Goal: Navigation & Orientation: Find specific page/section

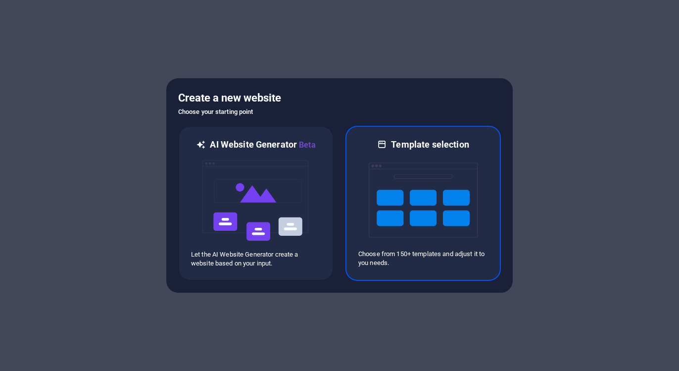
click at [453, 229] on img at bounding box center [423, 199] width 109 height 99
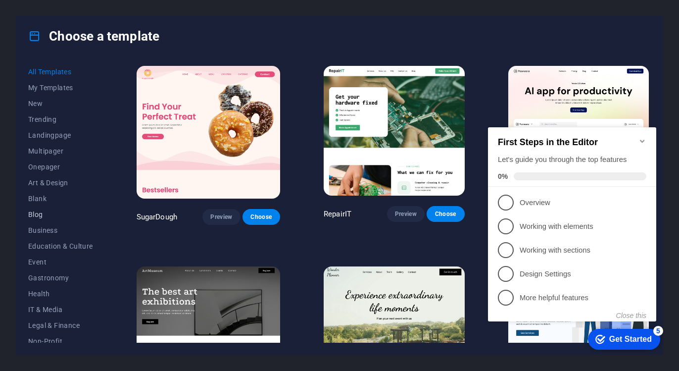
click at [53, 217] on span "Blog" at bounding box center [60, 214] width 65 height 8
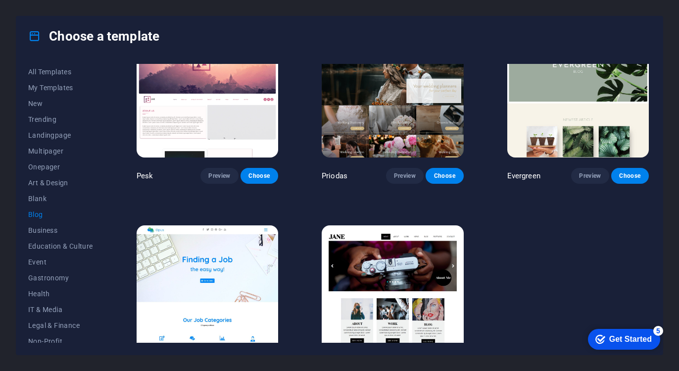
scroll to position [1263, 0]
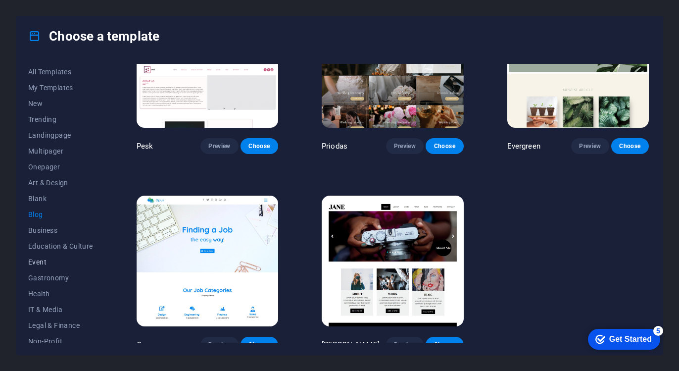
click at [67, 267] on button "Event" at bounding box center [60, 262] width 65 height 16
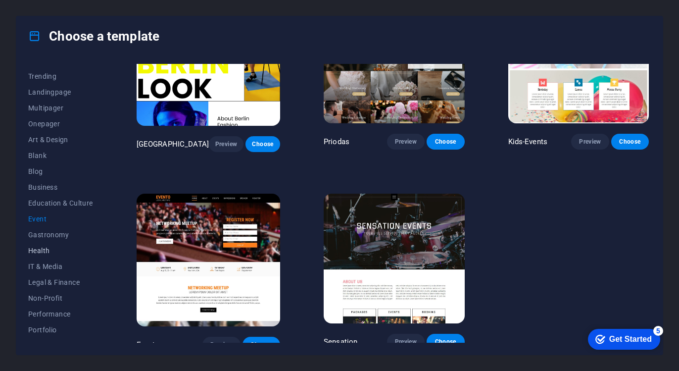
scroll to position [50, 0]
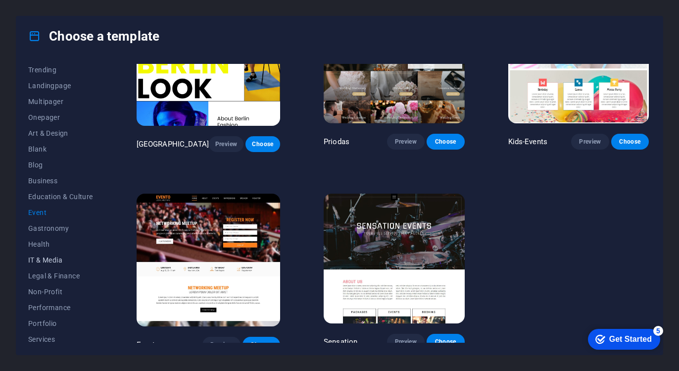
click at [63, 254] on button "IT & Media" at bounding box center [60, 260] width 65 height 16
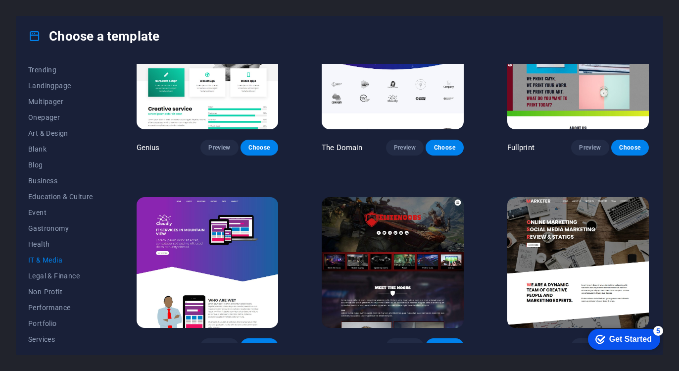
scroll to position [470, 0]
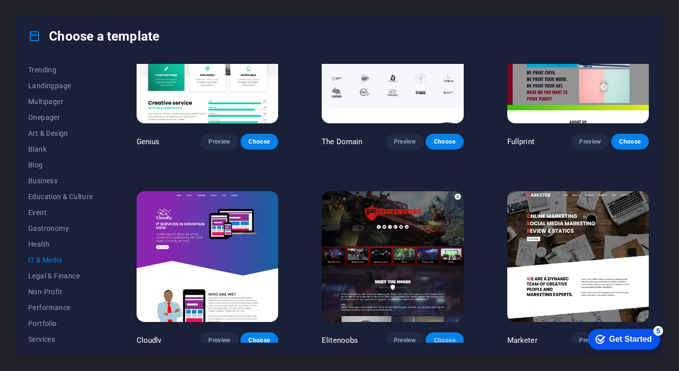
click at [451, 338] on span "Choose" at bounding box center [445, 340] width 22 height 8
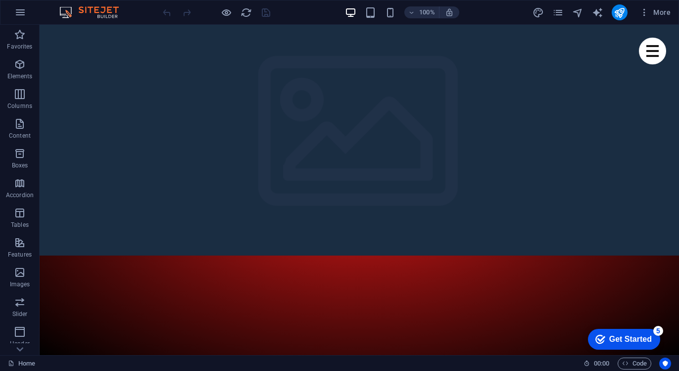
drag, startPoint x: 124, startPoint y: 270, endPoint x: 141, endPoint y: -7, distance: 278.2
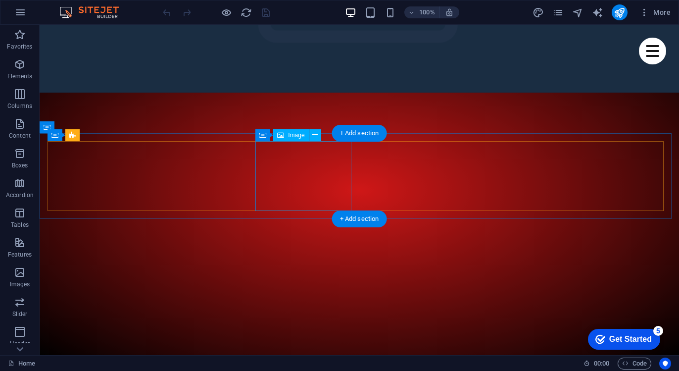
scroll to position [50, 0]
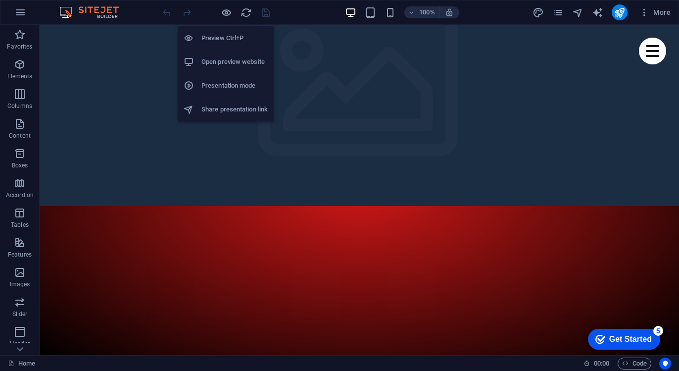
click at [228, 55] on li "Open preview website" at bounding box center [226, 62] width 96 height 24
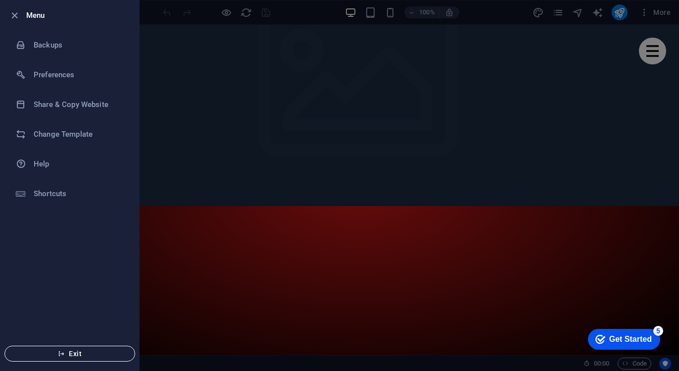
click at [123, 350] on span "Exit" at bounding box center [70, 354] width 114 height 8
